Goal: Task Accomplishment & Management: Manage account settings

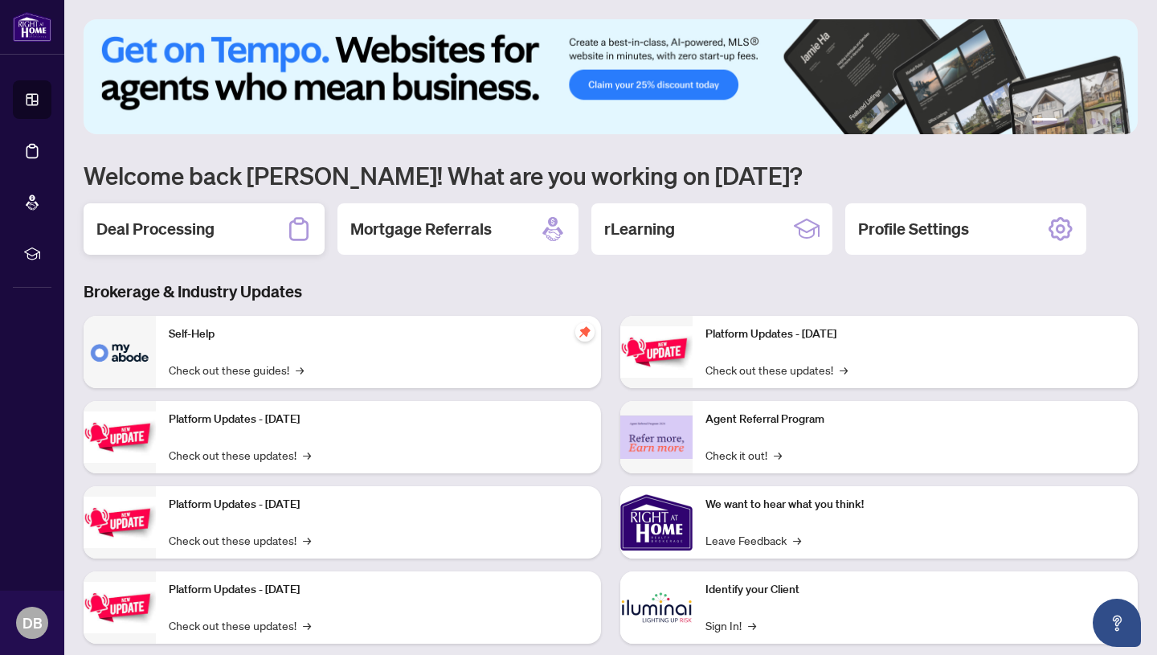
click at [210, 223] on h2 "Deal Processing" at bounding box center [155, 229] width 118 height 23
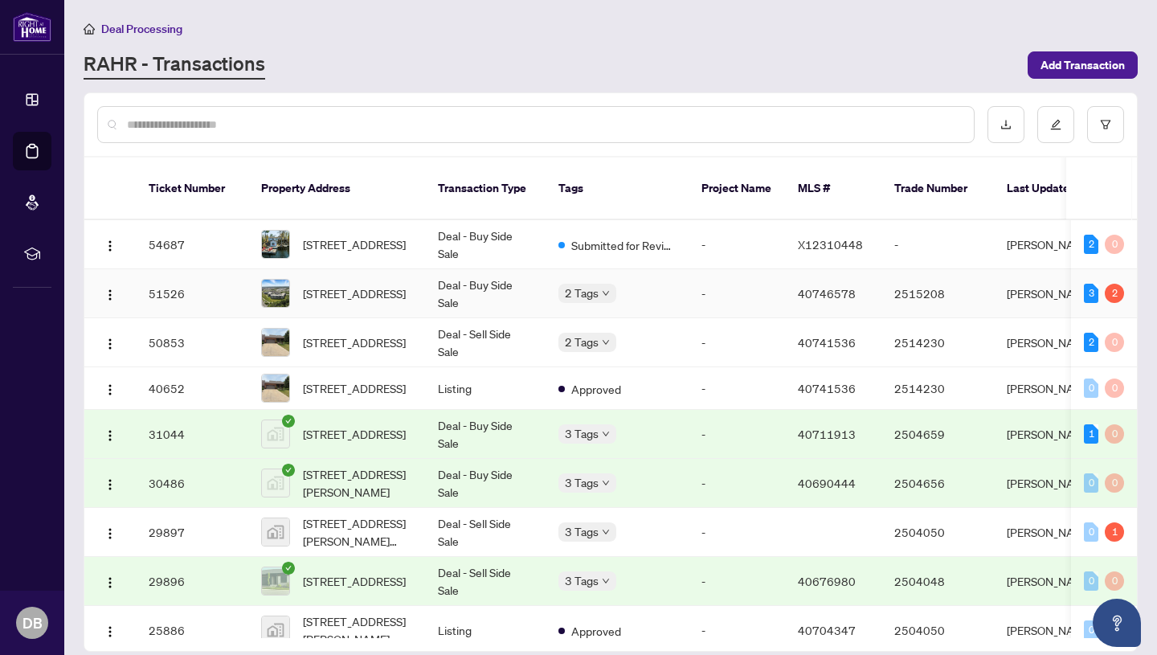
click at [464, 269] on td "Deal - Buy Side Sale" at bounding box center [485, 293] width 121 height 49
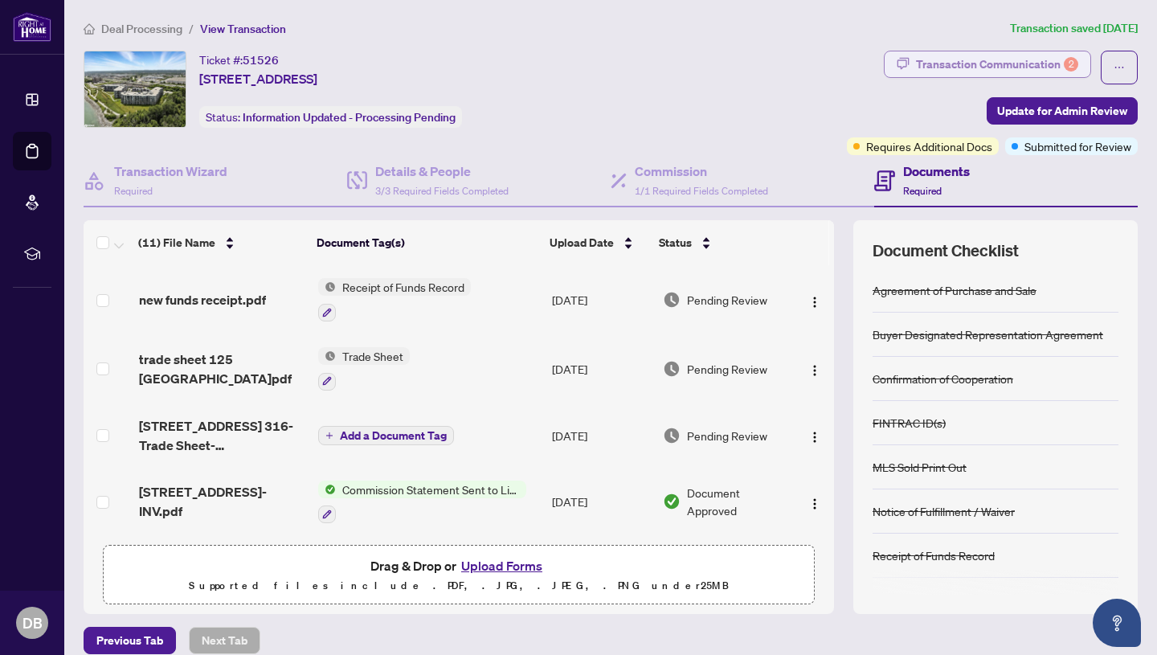
click at [1001, 64] on div "Transaction Communication 2" at bounding box center [997, 64] width 162 height 26
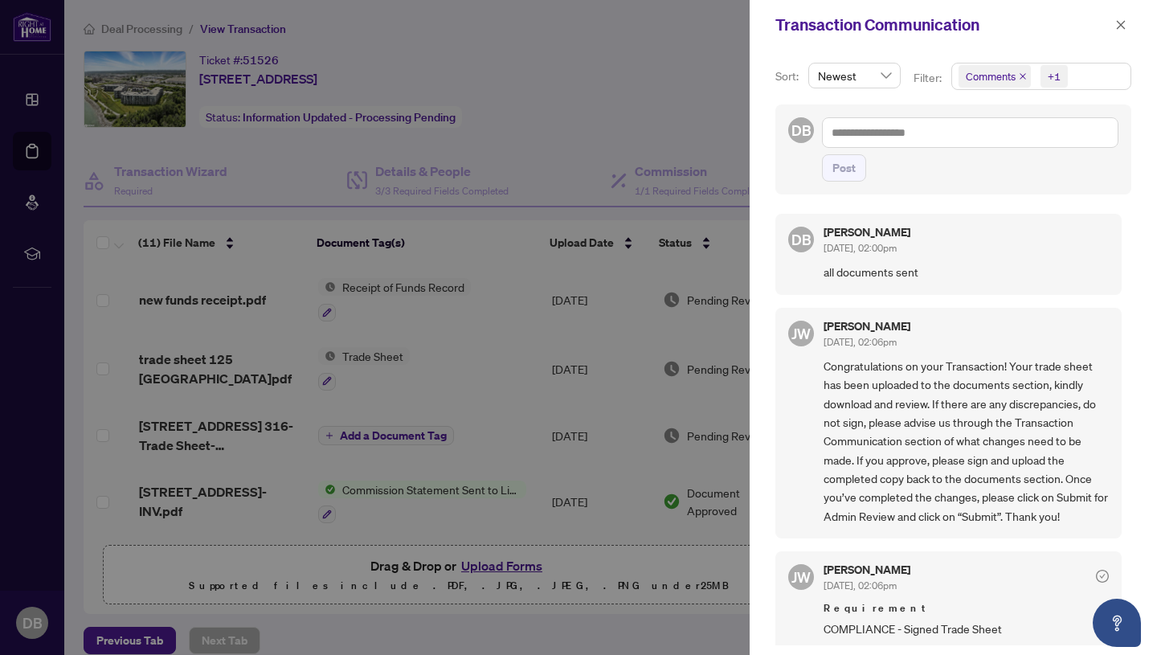
click at [722, 72] on div at bounding box center [578, 327] width 1157 height 655
click at [1124, 27] on icon "close" at bounding box center [1121, 24] width 11 height 11
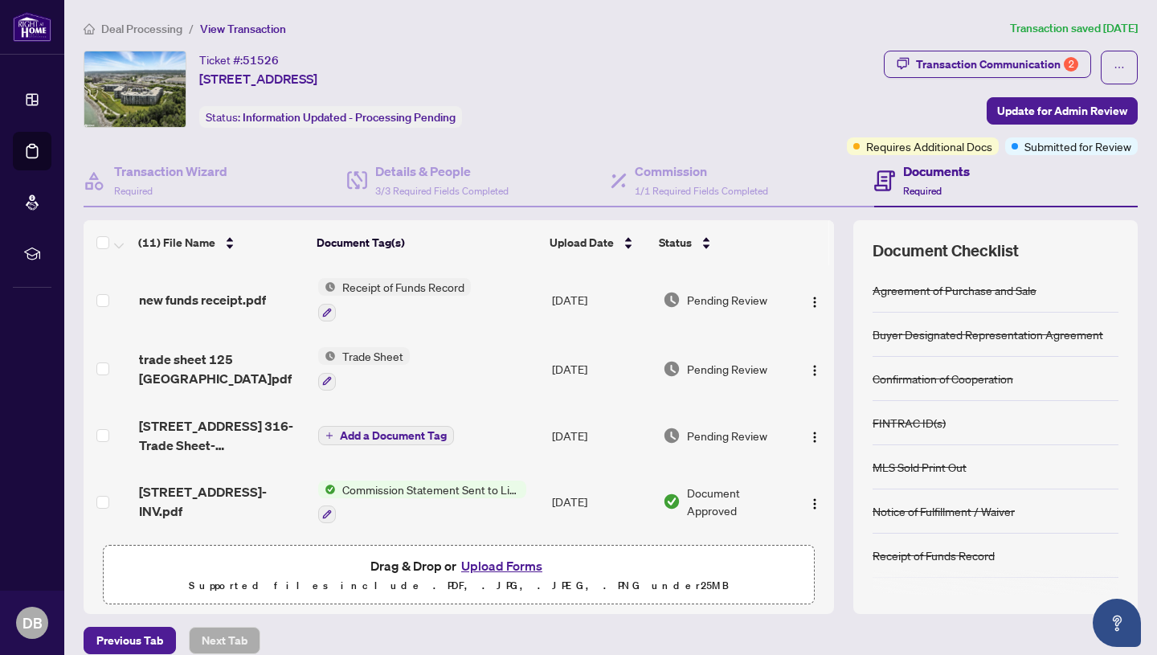
click at [930, 185] on span "Required" at bounding box center [922, 191] width 39 height 12
click at [935, 170] on h4 "Documents" at bounding box center [936, 171] width 67 height 19
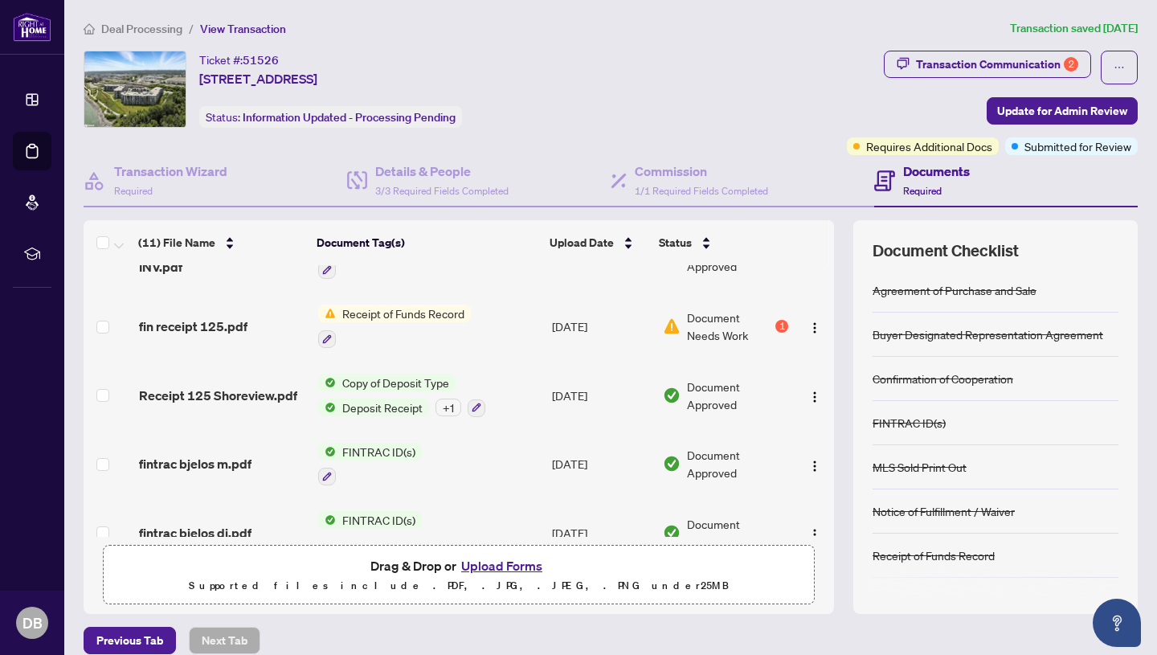
scroll to position [248, 0]
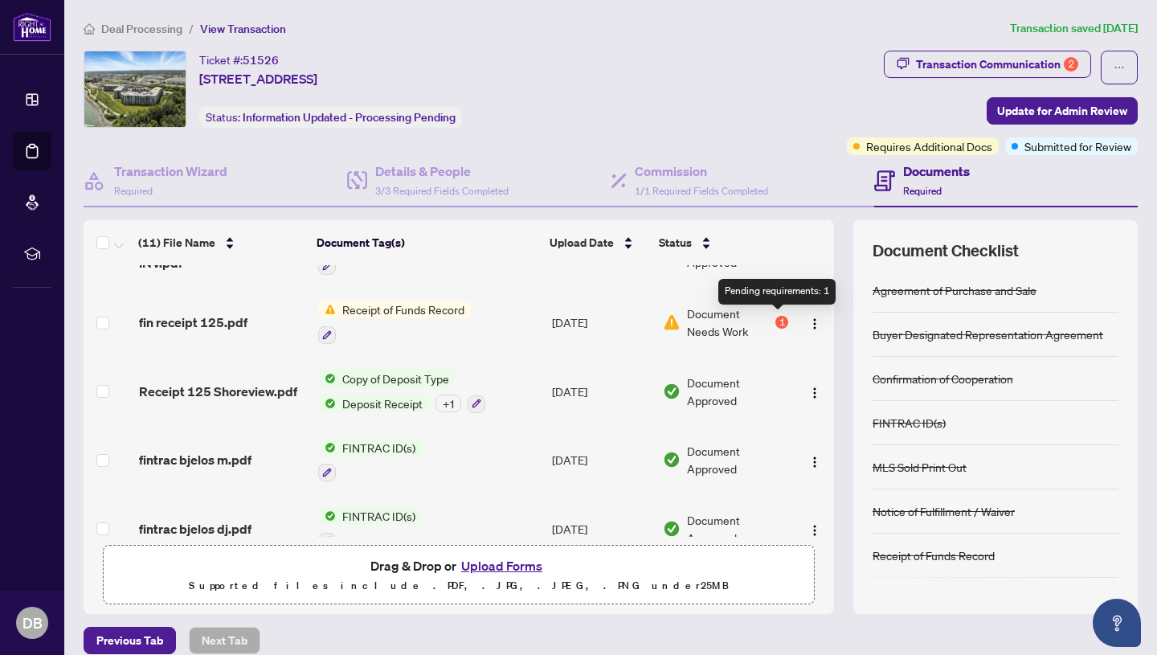
click at [779, 317] on div "1" at bounding box center [782, 322] width 13 height 13
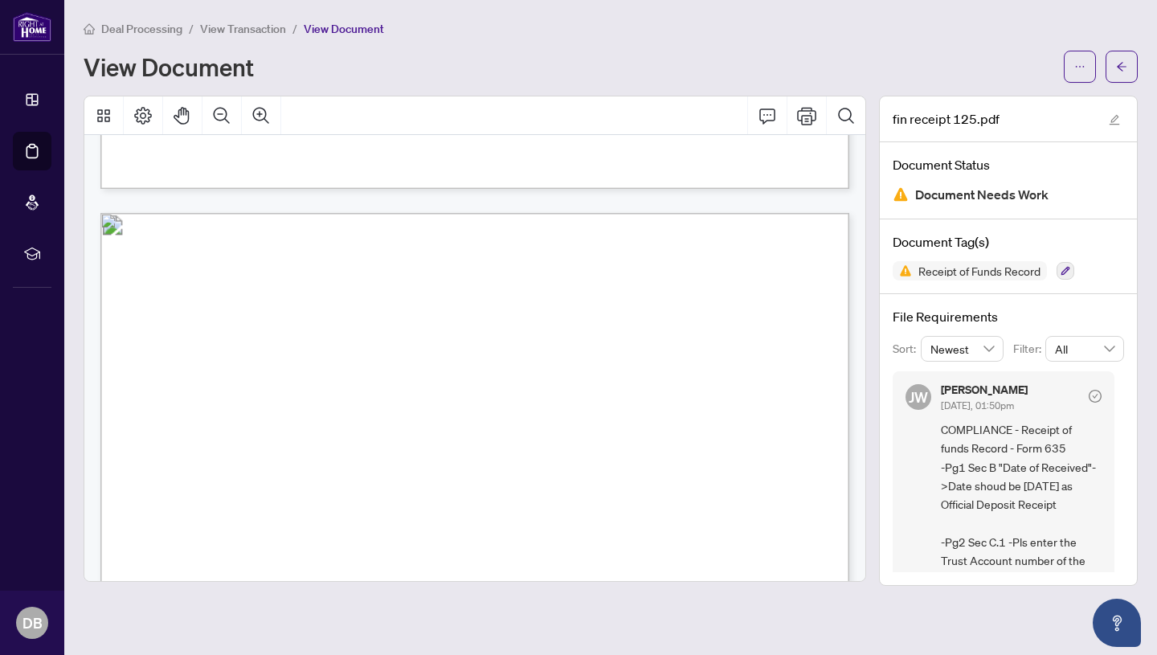
scroll to position [24, 0]
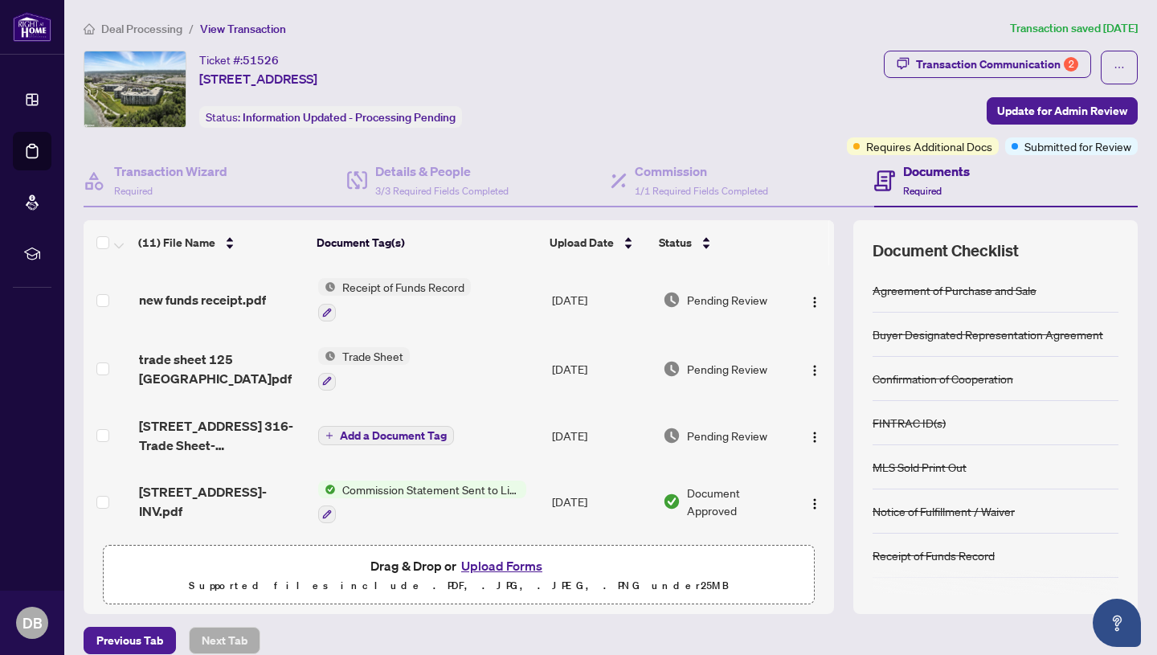
click at [420, 289] on span "Receipt of Funds Record" at bounding box center [403, 287] width 135 height 18
click at [208, 299] on span "new funds receipt.pdf" at bounding box center [202, 299] width 127 height 19
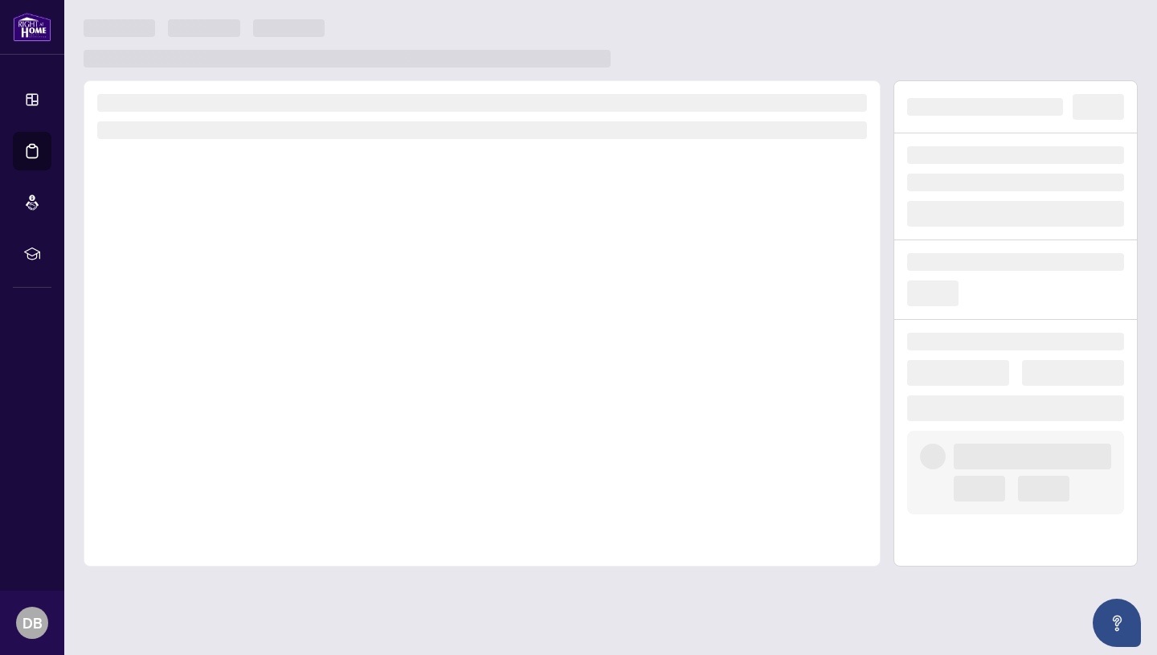
click at [208, 299] on div at bounding box center [482, 323] width 797 height 486
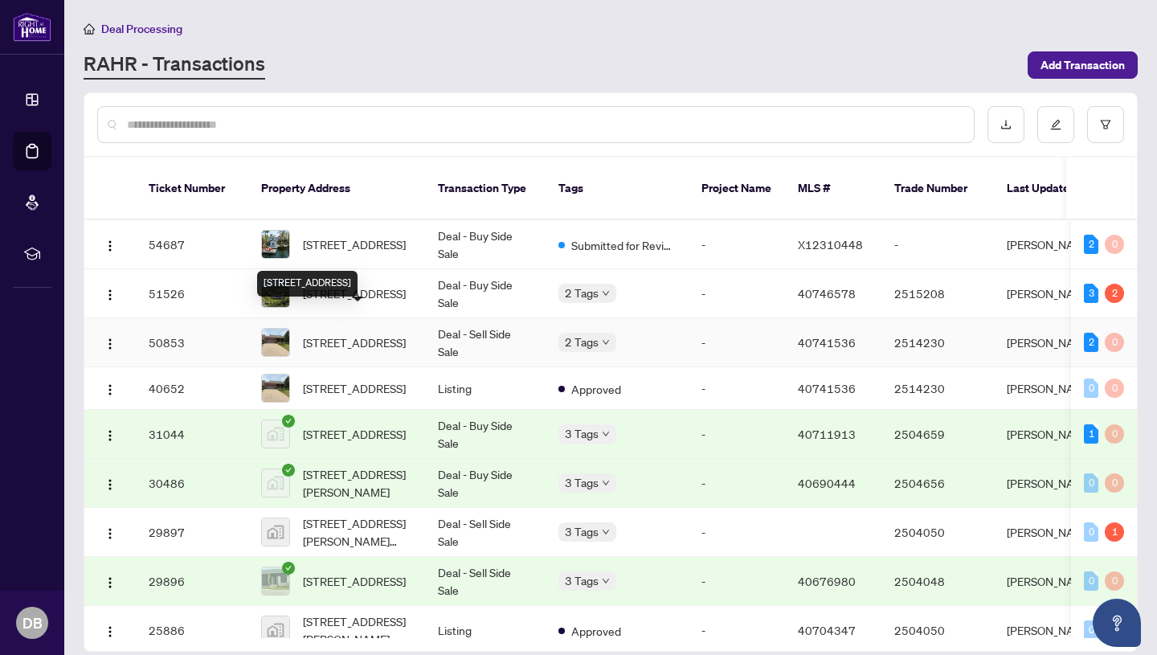
click at [372, 334] on span "[STREET_ADDRESS]" at bounding box center [354, 343] width 103 height 18
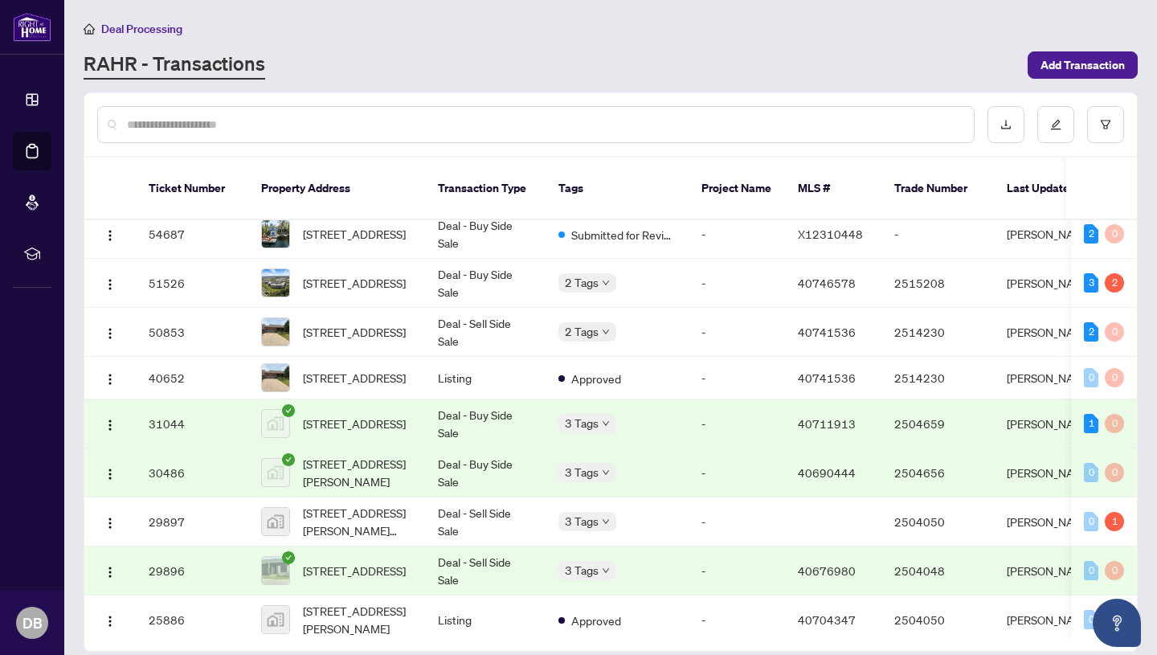
scroll to position [6, 0]
